Goal: Communication & Community: Ask a question

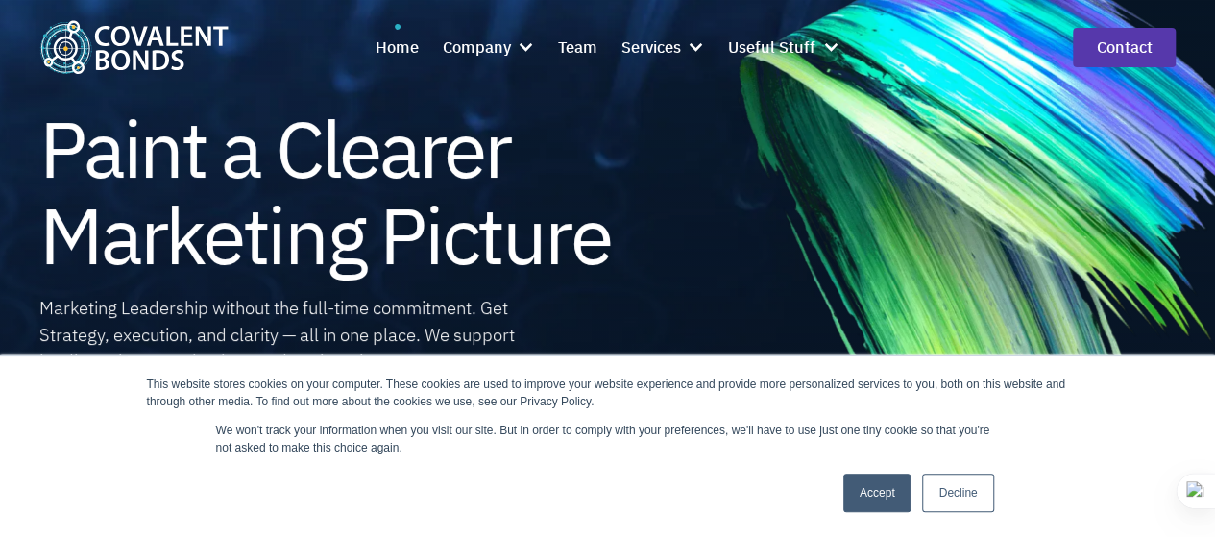
click at [874, 495] on link "Accept" at bounding box center [877, 492] width 68 height 38
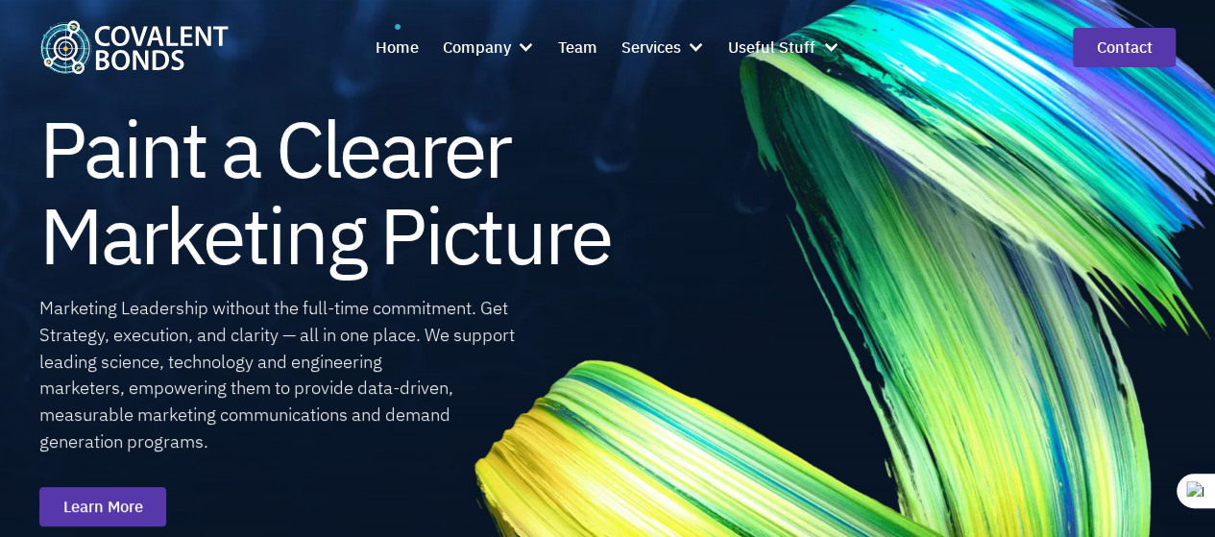
click at [1112, 41] on link "Contact" at bounding box center [1124, 47] width 103 height 39
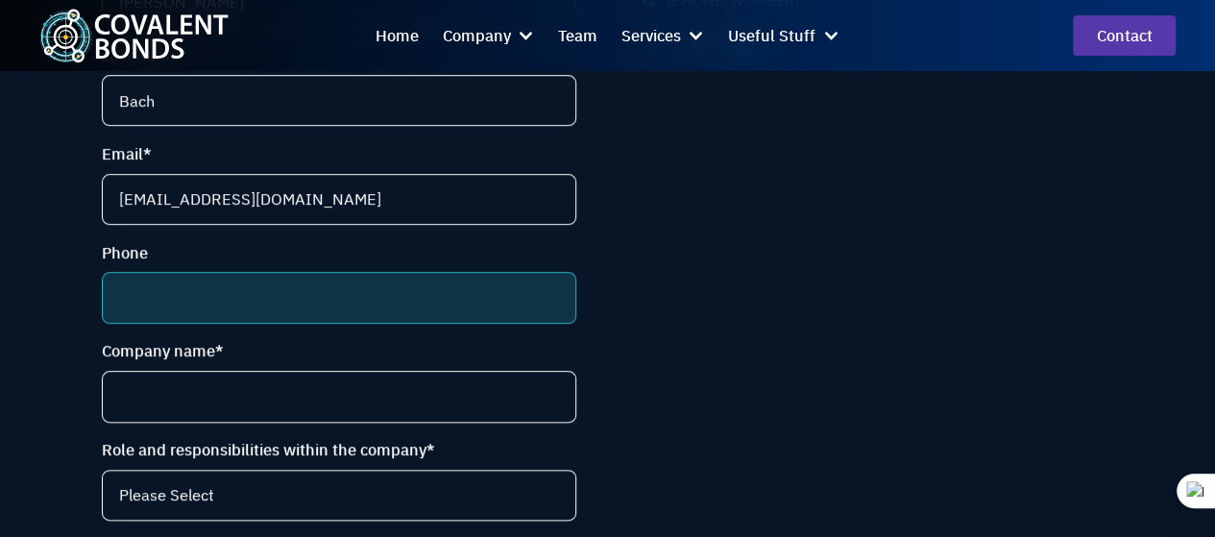
click at [215, 302] on input "Phone" at bounding box center [338, 297] width 473 height 51
type input "+17274342236"
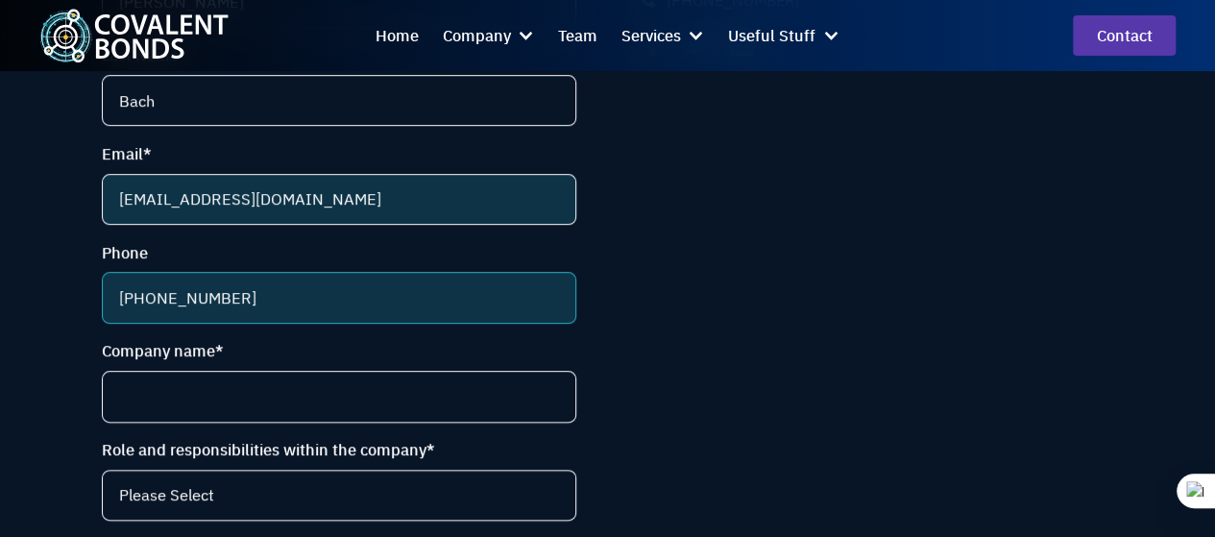
scroll to position [762, 0]
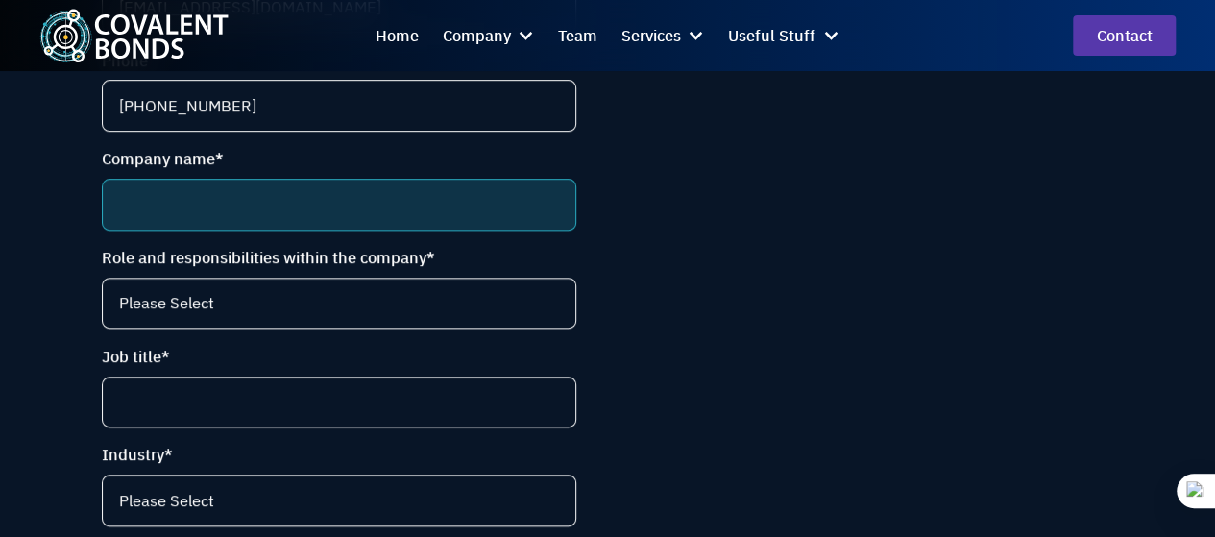
click at [208, 206] on input "Company name *" at bounding box center [338, 204] width 473 height 51
type input "MutualMarkets.ai"
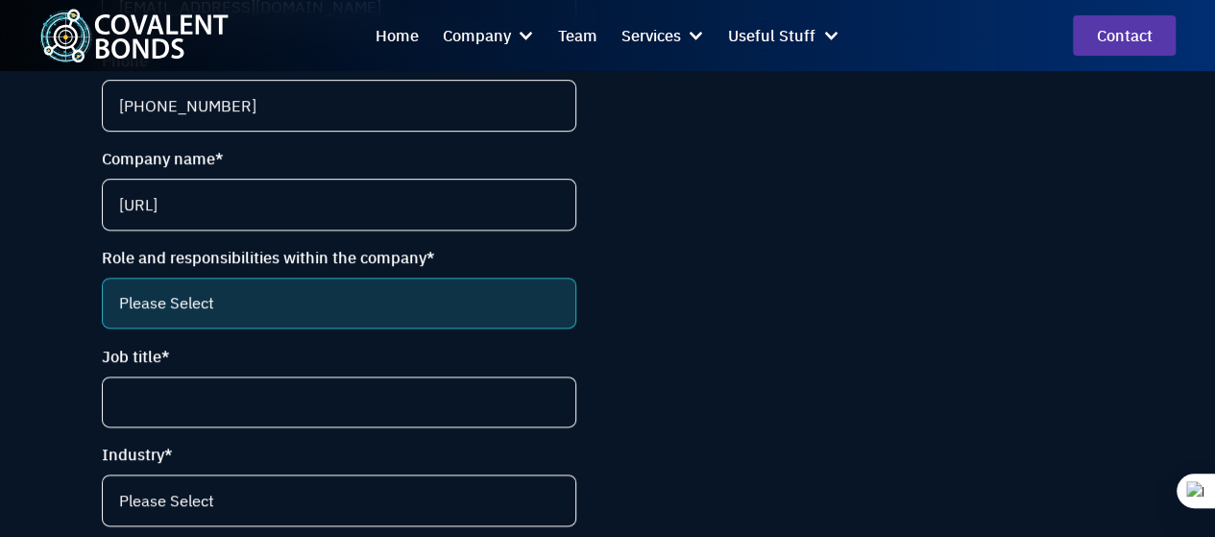
click at [217, 318] on select "Please Select CEO CCO VP Marketing Marketing Director VP Sales and Marketing Ma…" at bounding box center [338, 303] width 473 height 51
click at [102, 285] on select "Please Select CEO CCO VP Marketing Marketing Director VP Sales and Marketing Ma…" at bounding box center [338, 303] width 473 height 51
click at [198, 325] on select "Please Select CEO CCO VP Marketing Marketing Director VP Sales and Marketing Ma…" at bounding box center [338, 303] width 473 height 51
select select "VP Sales and Marketing"
click at [102, 285] on select "Please Select CEO CCO VP Marketing Marketing Director VP Sales and Marketing Ma…" at bounding box center [338, 303] width 473 height 51
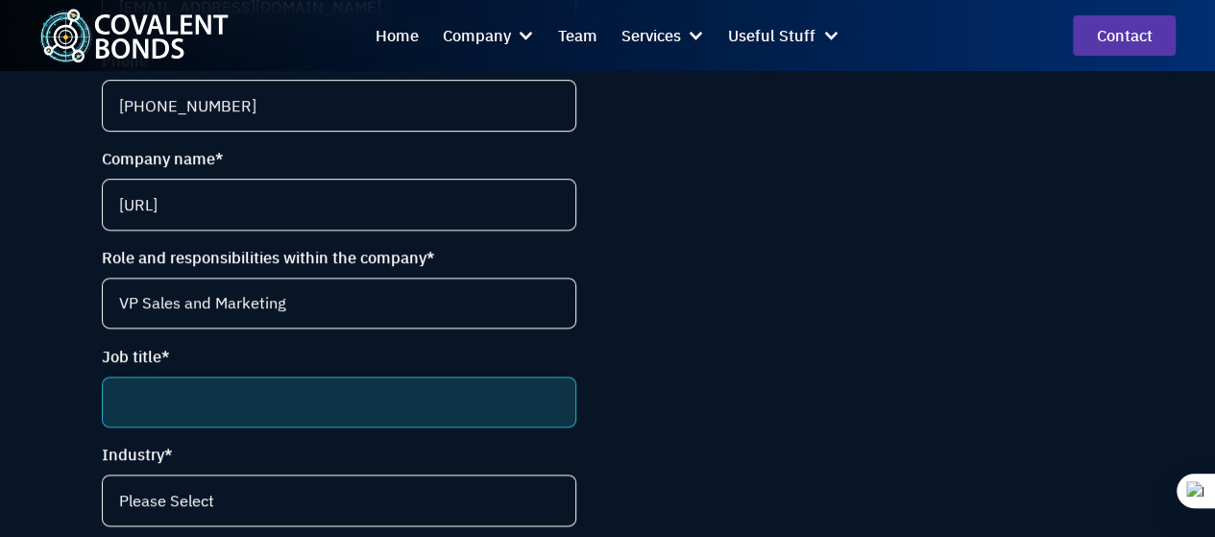
click at [223, 409] on input "Job title *" at bounding box center [338, 401] width 473 height 51
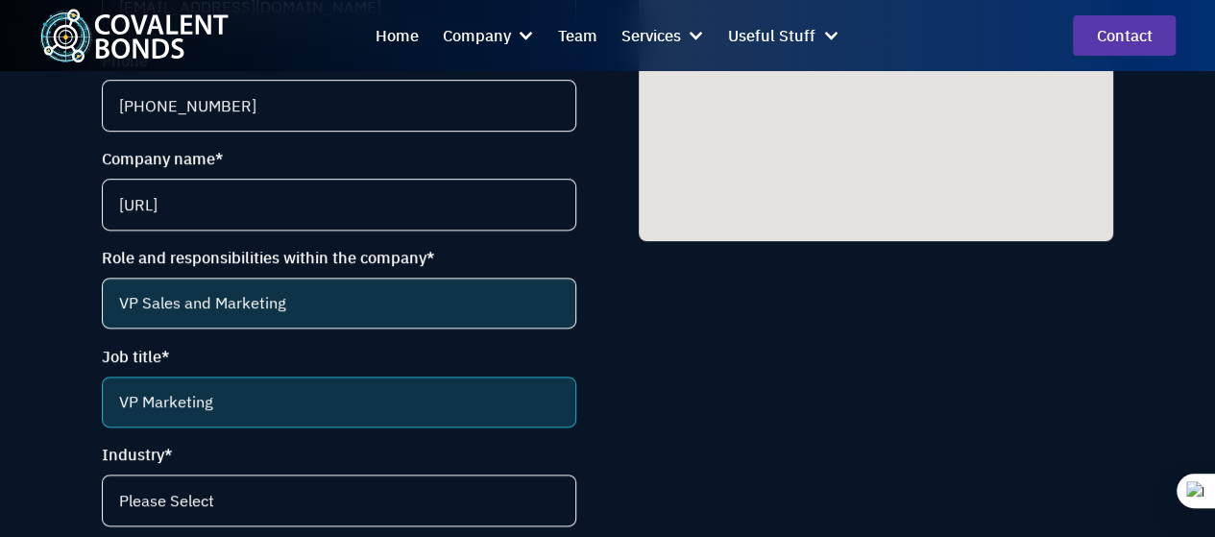
type input "VP Marketing"
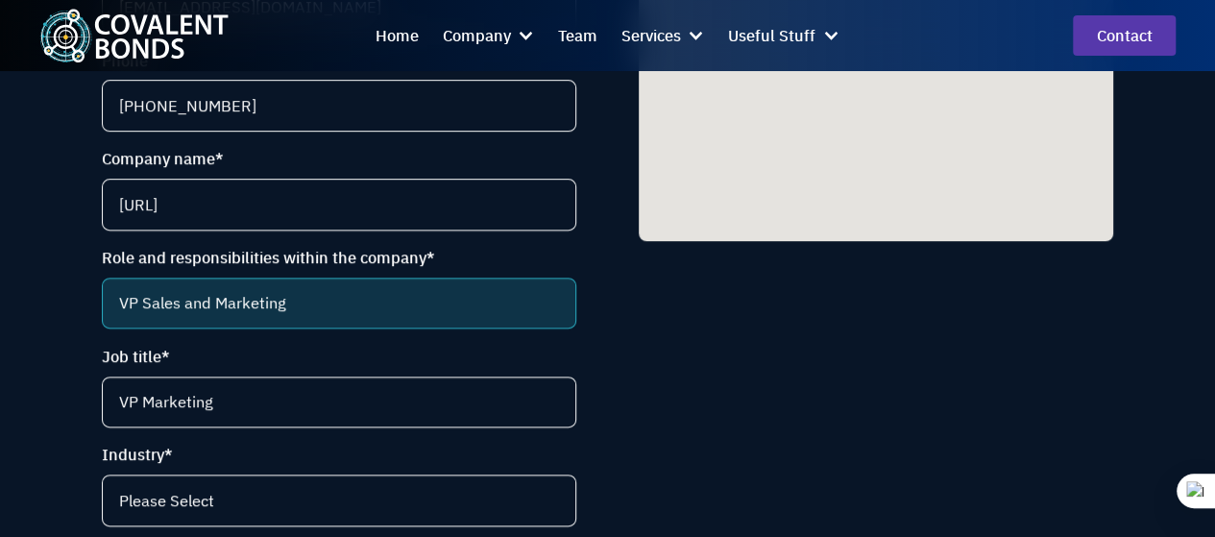
click at [225, 326] on select "Please Select CEO CCO VP Marketing Marketing Director VP Sales and Marketing Ma…" at bounding box center [338, 303] width 473 height 51
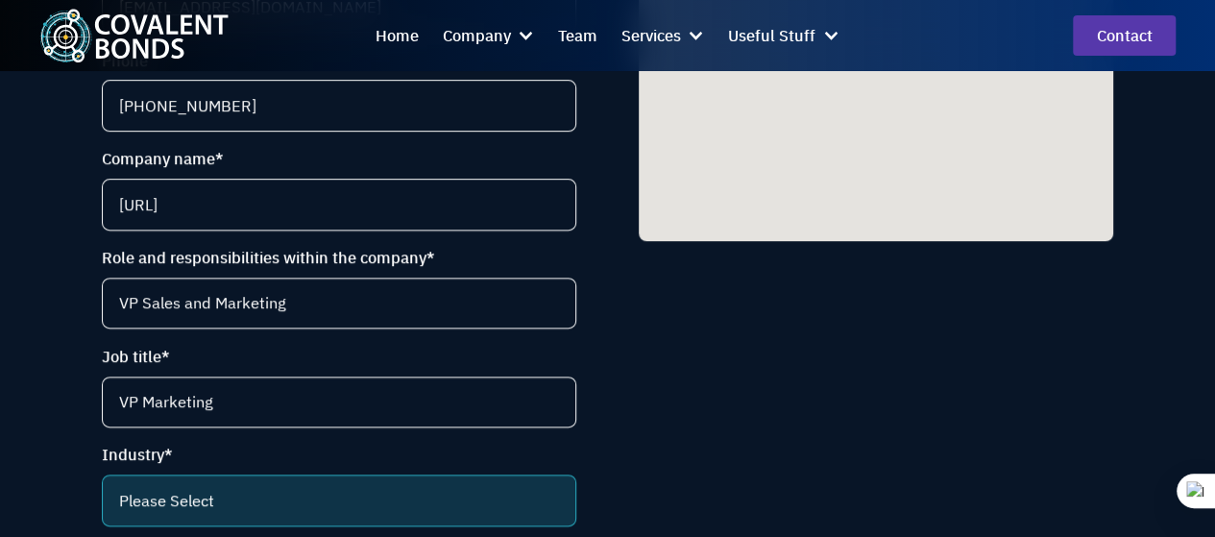
click at [231, 474] on select "Please Select Life science (selling to pharma and biotech) Food and beverage En…" at bounding box center [338, 499] width 473 height 51
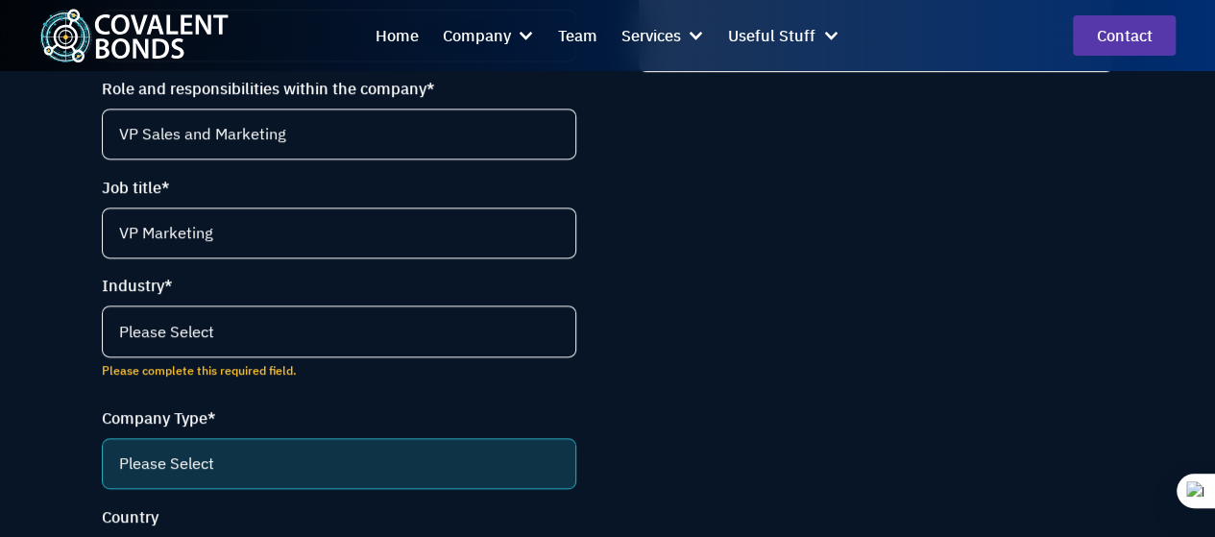
select select "VC/PE"
click at [102, 449] on select "Please Select Instrumentation manufacturer Contract service provider Tools and …" at bounding box center [338, 463] width 473 height 51
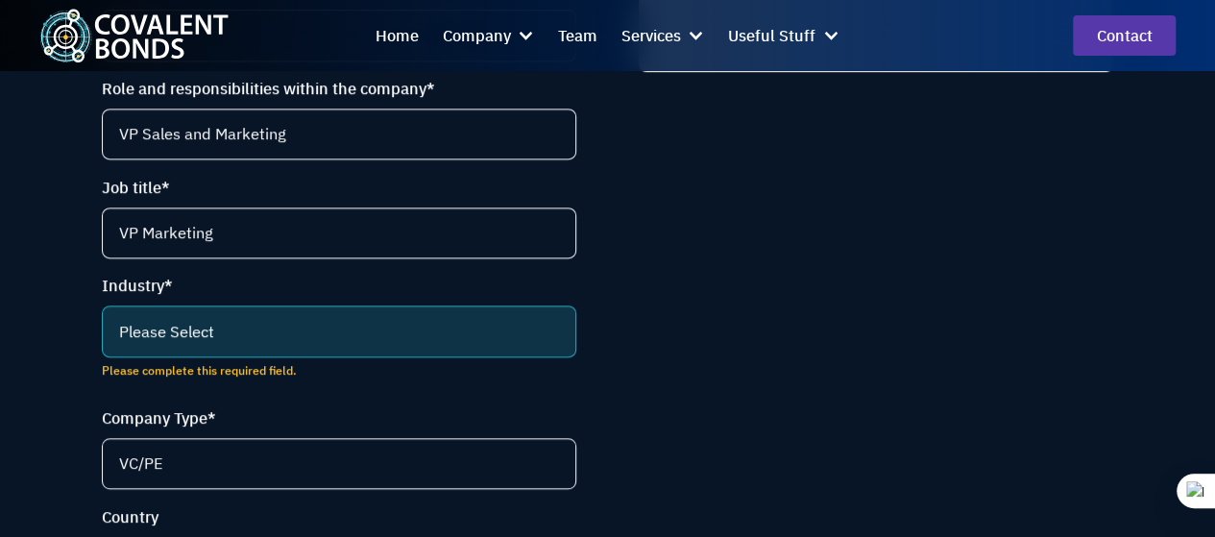
click at [219, 337] on select "Please Select Life science (selling to pharma and biotech) Food and beverage En…" at bounding box center [338, 330] width 473 height 51
select select "Life science (selling to pharma and biotech)"
click at [102, 315] on select "Please Select Life science (selling to pharma and biotech) Food and beverage En…" at bounding box center [338, 330] width 473 height 51
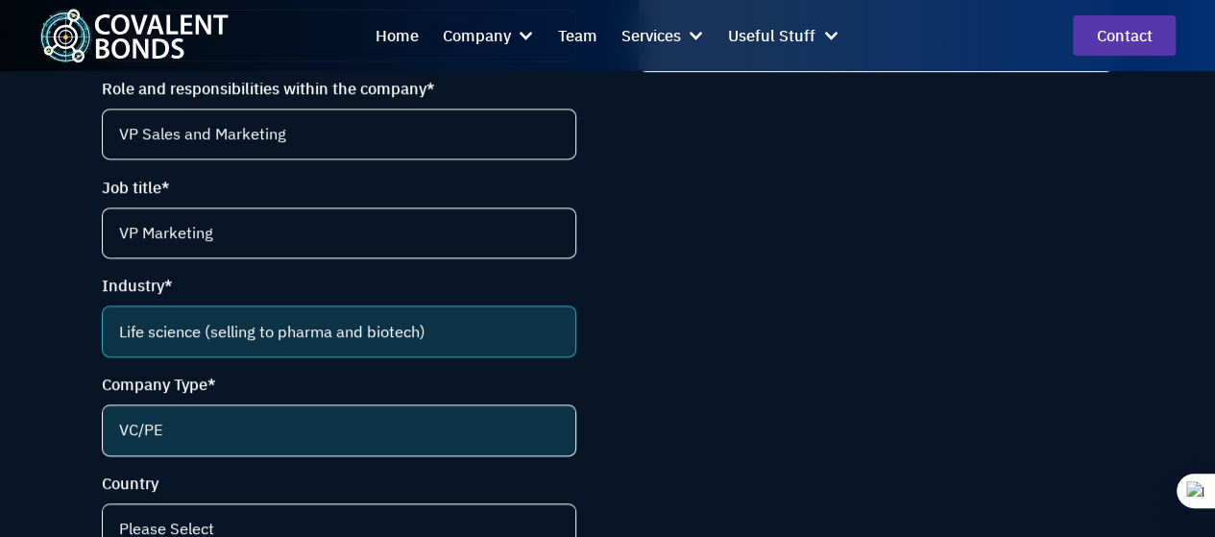
scroll to position [1028, 0]
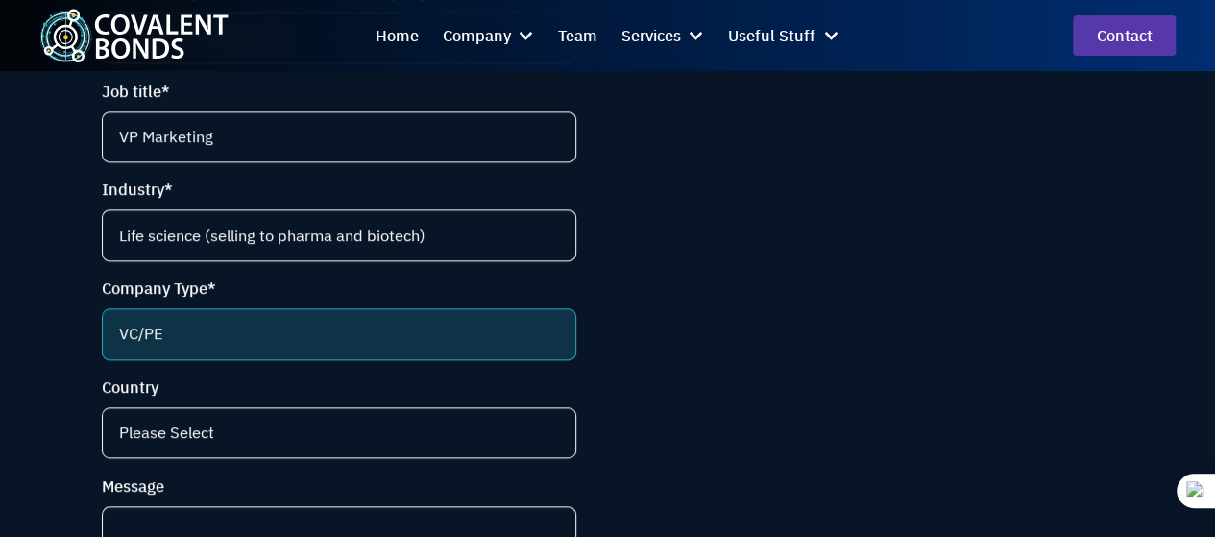
click at [265, 351] on select "Please Select Instrumentation manufacturer Contract service provider Tools and …" at bounding box center [338, 333] width 473 height 51
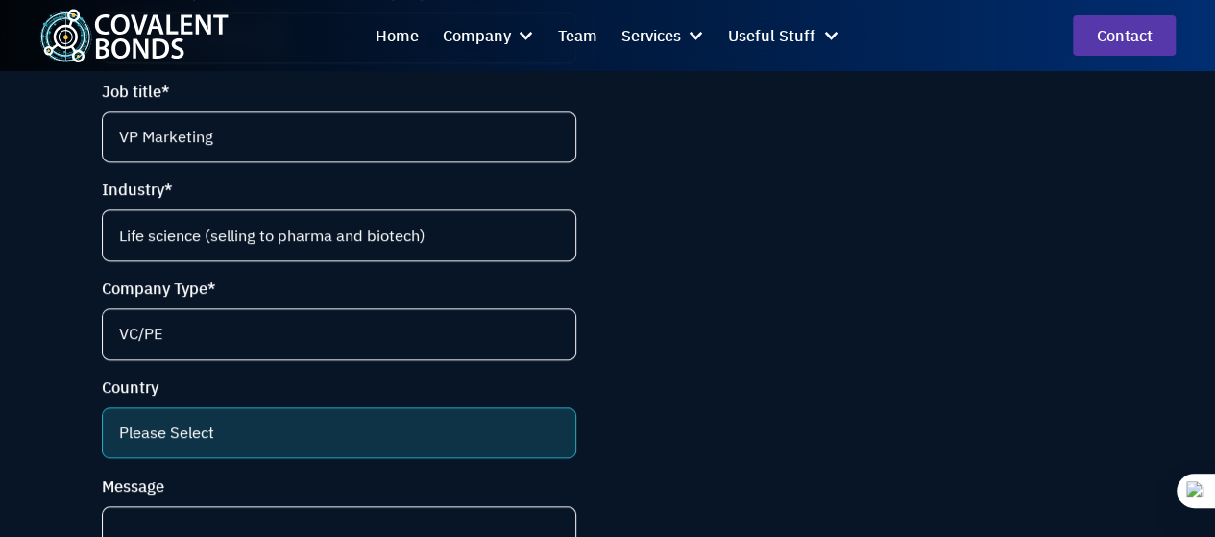
click at [269, 434] on select "Please Select Argentina Australia Austria Belgium Bolivia Brazil Bulgaria Canad…" at bounding box center [338, 432] width 473 height 51
select select "[GEOGRAPHIC_DATA]"
click at [102, 418] on select "Please Select Argentina Australia Austria Belgium Bolivia Brazil Bulgaria Canad…" at bounding box center [338, 432] width 473 height 51
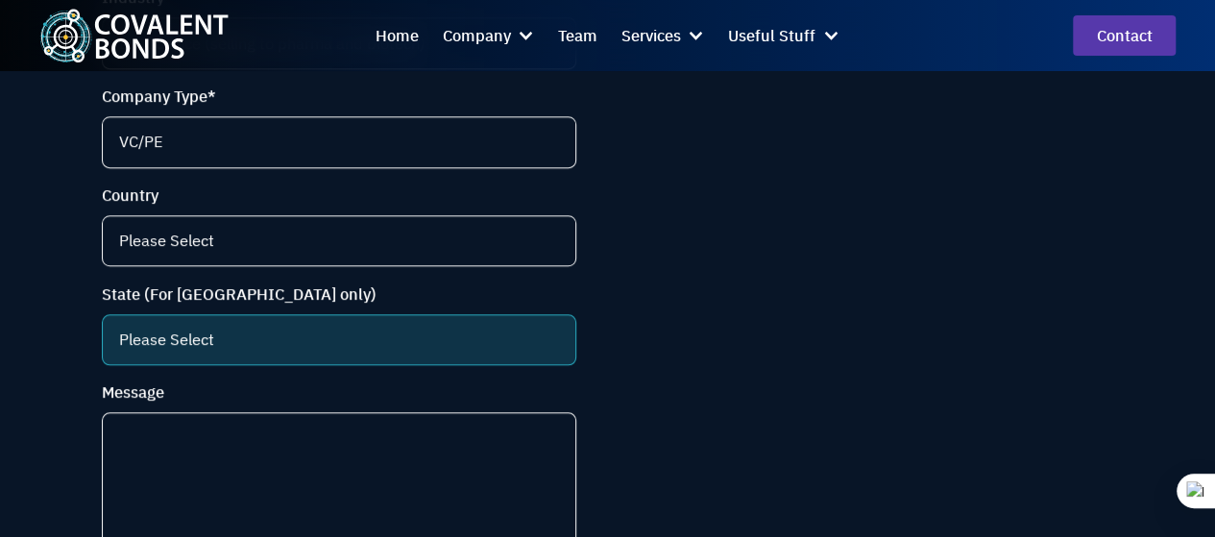
click at [182, 358] on select "Please Select Alabama Alaska Arizona Arkansas Bermuda California Colorado Conne…" at bounding box center [338, 339] width 473 height 51
click at [102, 326] on select "Please Select Alabama Alaska Arizona Arkansas Bermuda California Colorado Conne…" at bounding box center [338, 339] width 473 height 51
click at [271, 362] on select "Please Select Alabama Alaska Arizona Arkansas Bermuda California Colorado Conne…" at bounding box center [338, 339] width 473 height 51
select select "Florida"
click at [102, 326] on select "Please Select Alabama Alaska Arizona Arkansas Bermuda California Colorado Conne…" at bounding box center [338, 339] width 473 height 51
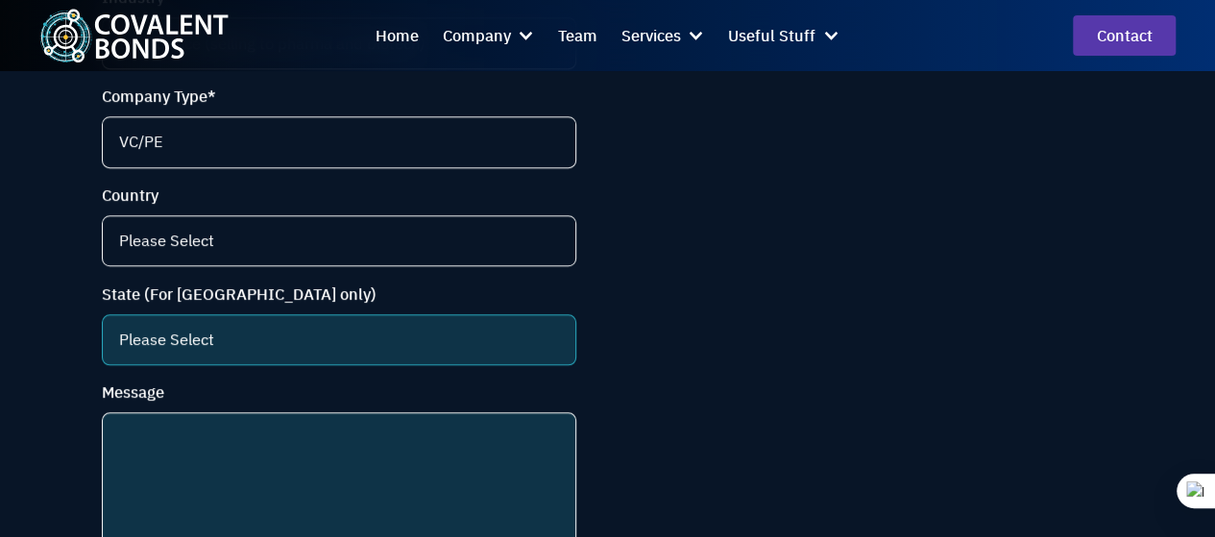
scroll to position [1412, 0]
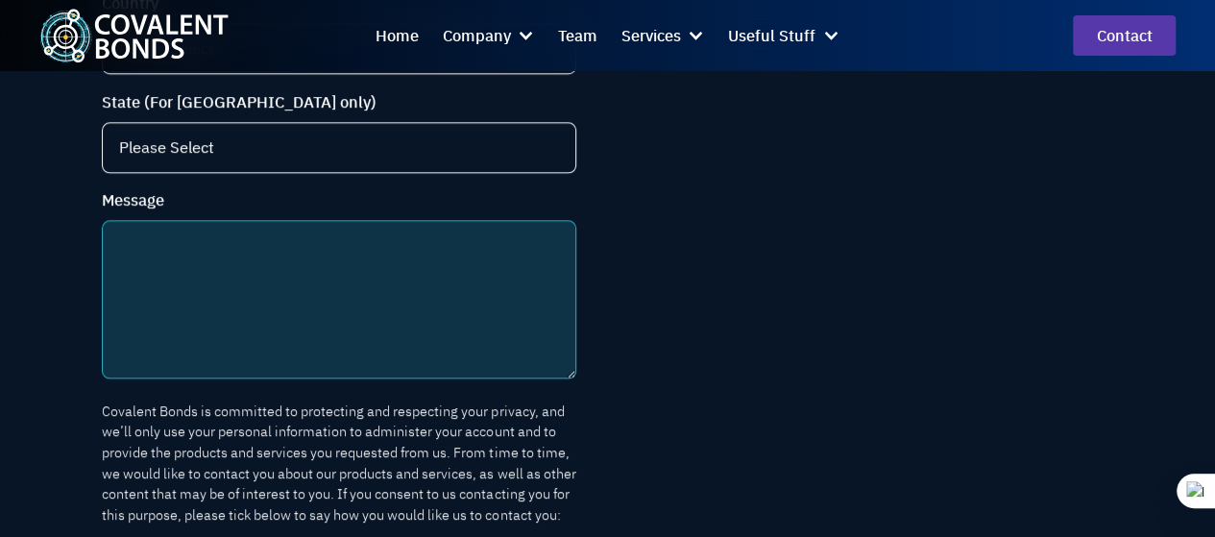
click at [300, 352] on textarea "Message" at bounding box center [338, 298] width 473 height 157
paste textarea ""I noticed Covalent Bonds empowers life science marketers with data-driven stra…"
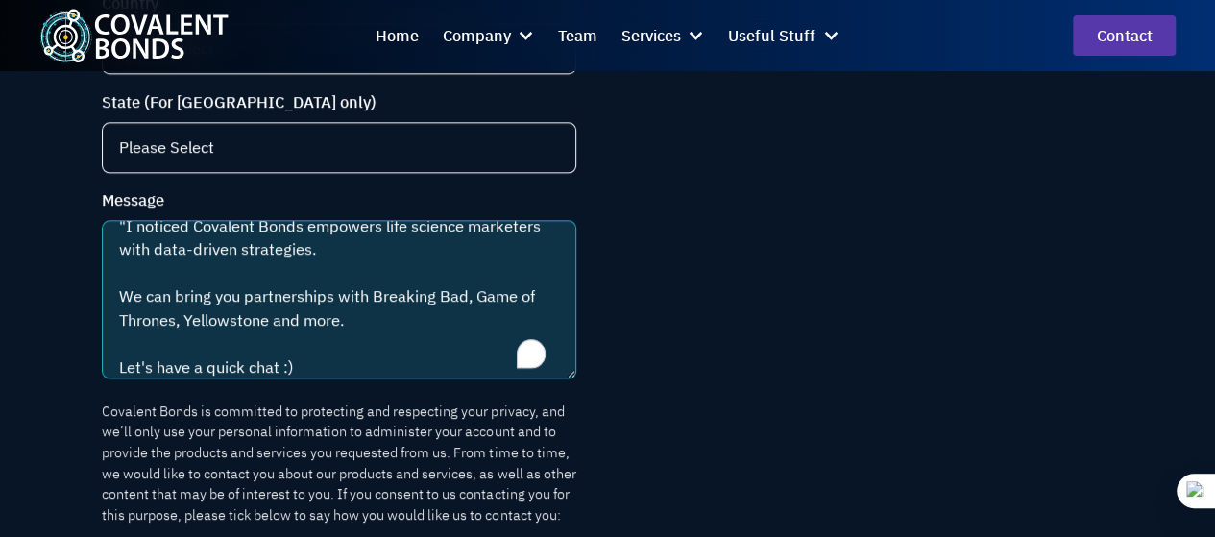
scroll to position [0, 0]
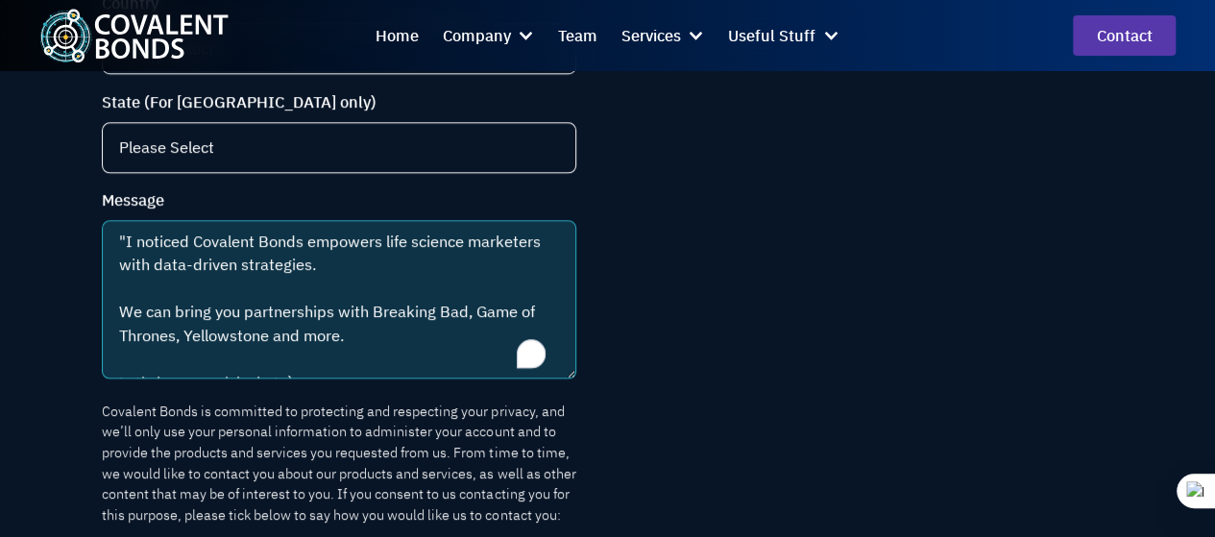
click at [121, 246] on textarea ""I noticed Covalent Bonds empowers life science marketers with data-driven stra…" at bounding box center [338, 298] width 473 height 157
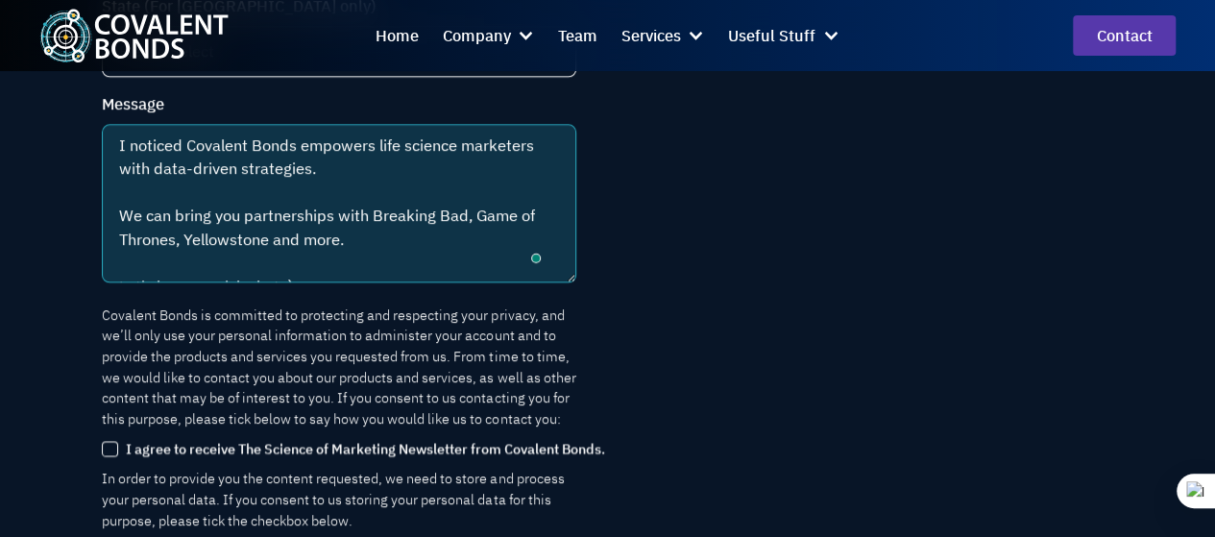
scroll to position [1700, 0]
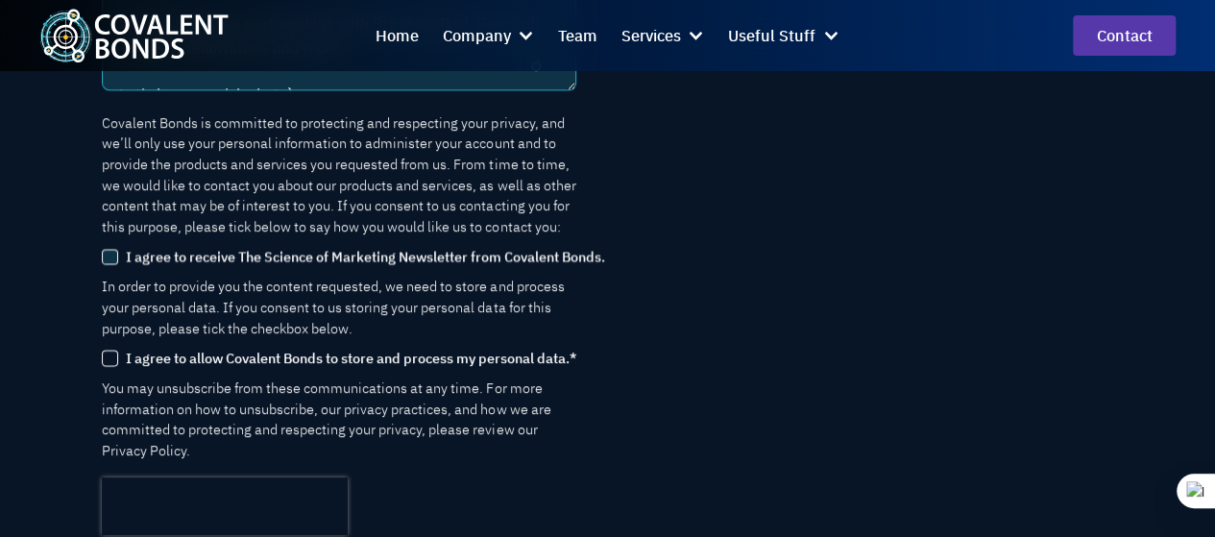
type textarea "I noticed Covalent Bonds empowers life science marketers with data-driven strat…"
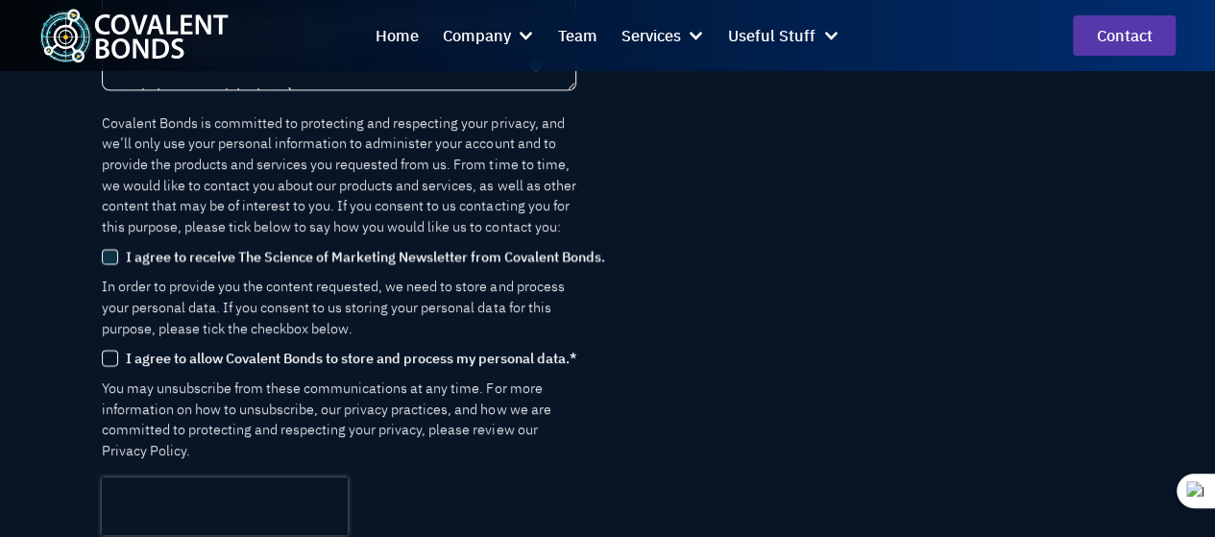
click at [115, 368] on label "I agree to allow Covalent Bonds to store and process my personal data. *" at bounding box center [339, 358] width 474 height 24
click at [0, 0] on input "I agree to allow Covalent Bonds to store and process my personal data. *" at bounding box center [0, 0] width 0 height 0
click at [117, 236] on p "Covalent Bonds is committed to protecting and respecting your privacy, and we’l…" at bounding box center [338, 174] width 473 height 124
click at [106, 264] on input "I agree to receive The Science of Marketing Newsletter from Covalent Bonds." at bounding box center [109, 256] width 15 height 15
checkbox input "true"
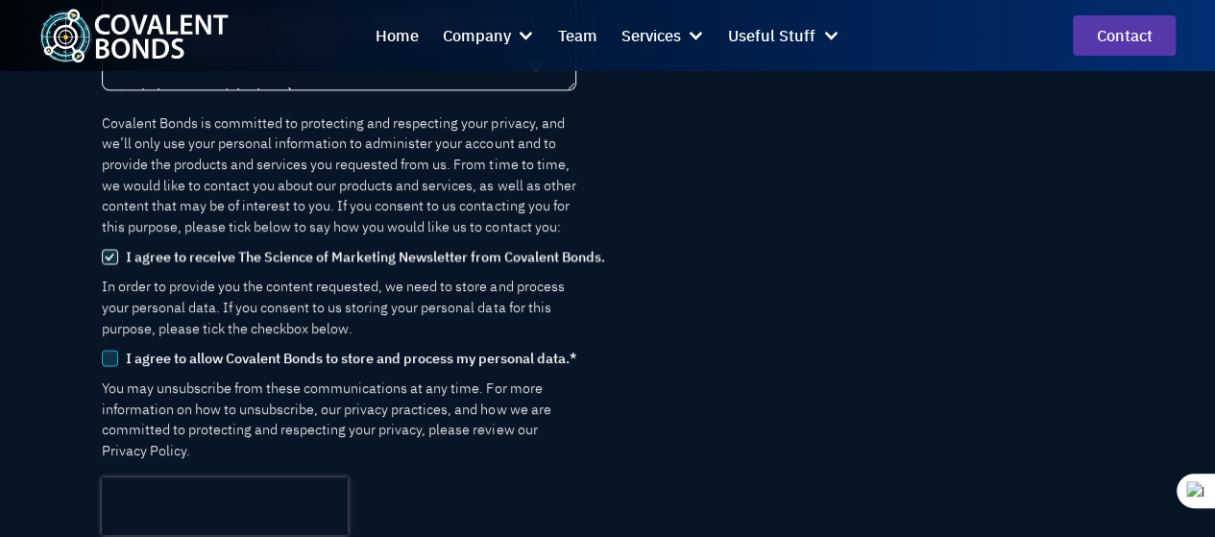
click at [109, 365] on input "I agree to allow Covalent Bonds to store and process my personal data. *" at bounding box center [109, 357] width 15 height 15
checkbox input "true"
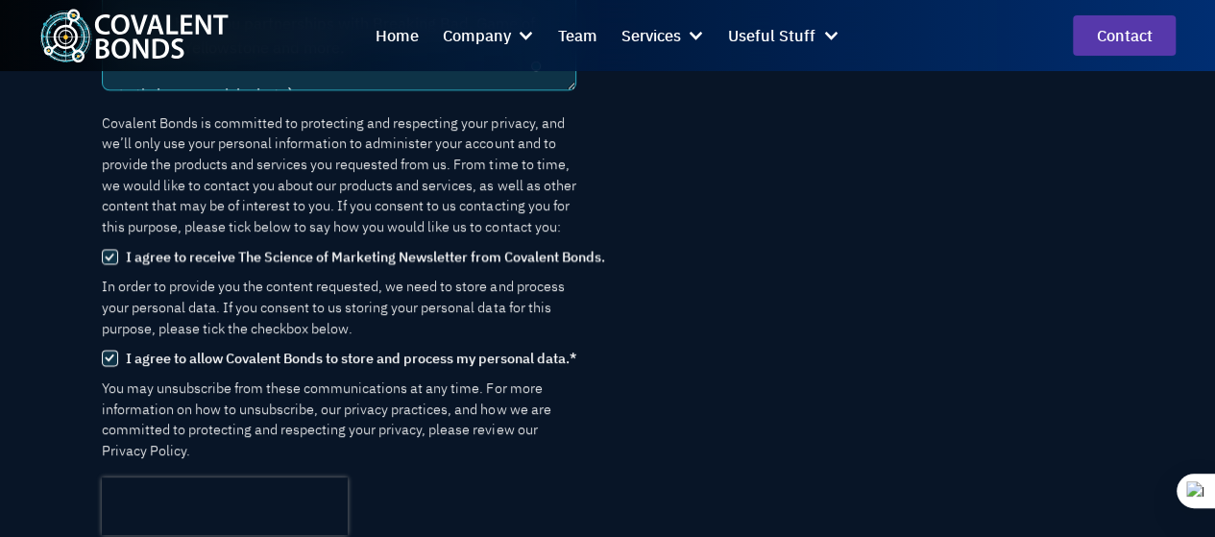
click at [102, 82] on textarea "I noticed Covalent Bonds empowers life science marketers with data-driven strat…" at bounding box center [338, 10] width 473 height 157
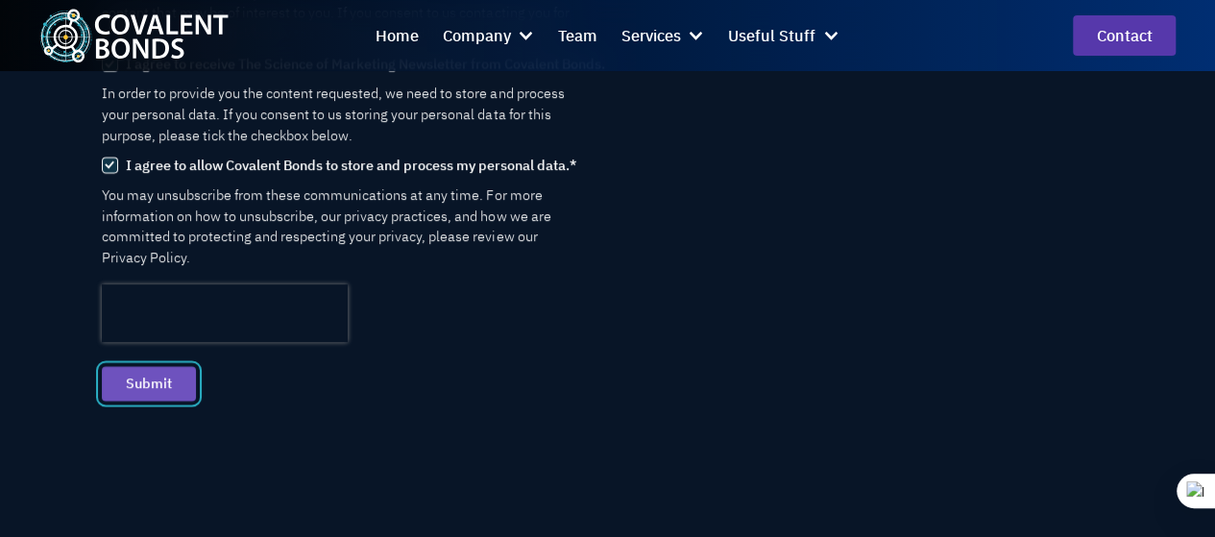
click at [168, 400] on input "Submit" at bounding box center [148, 384] width 93 height 34
